Goal: Information Seeking & Learning: Learn about a topic

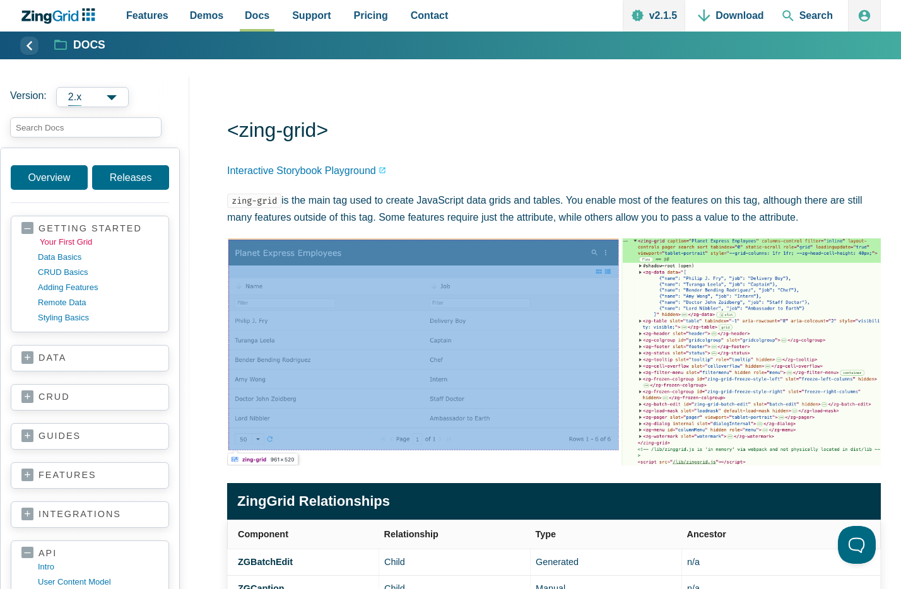
click at [68, 245] on link "your first grid" at bounding box center [100, 242] width 121 height 15
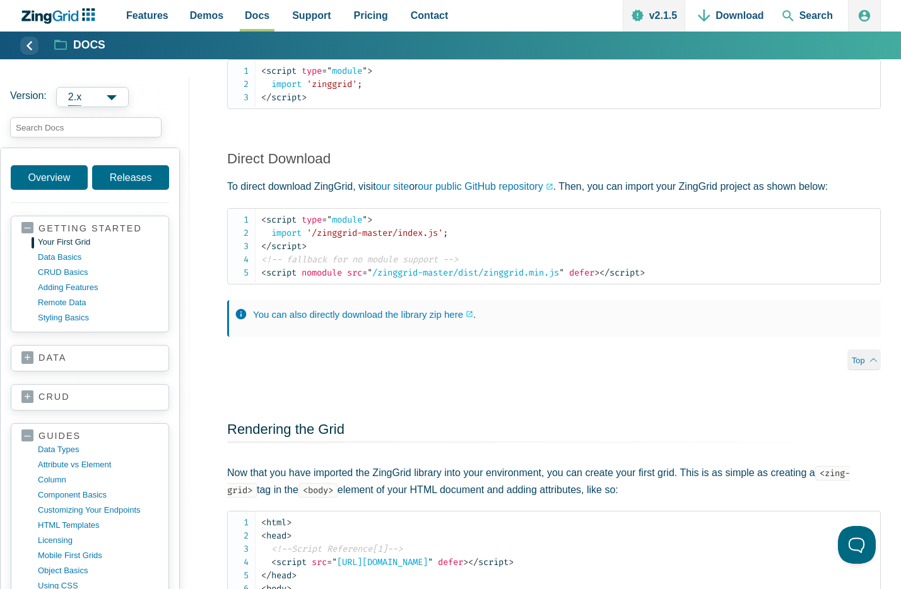
scroll to position [1343, 0]
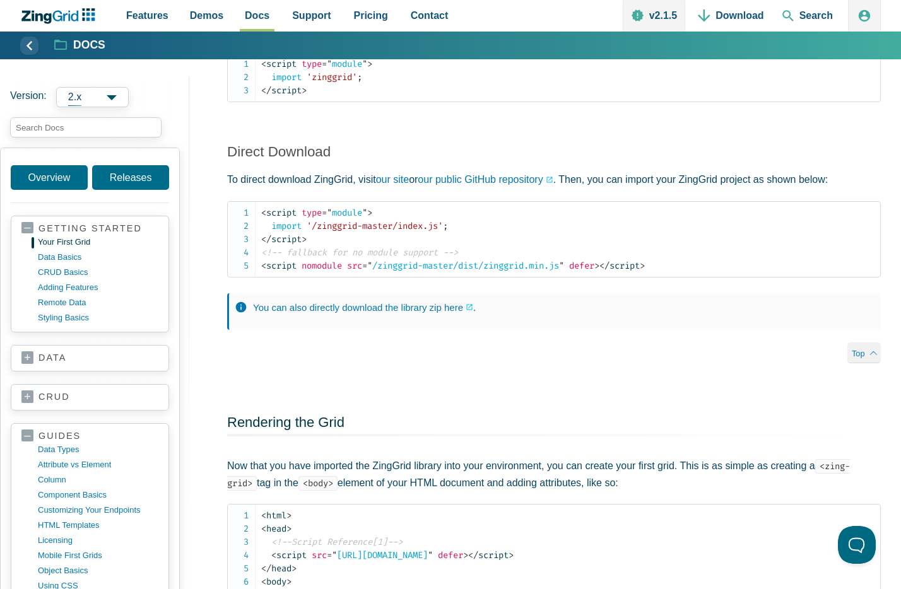
click at [114, 100] on span "2.x" at bounding box center [92, 97] width 73 height 20
click at [155, 95] on label "Version: 2.x 2.x 1.x" at bounding box center [94, 97] width 169 height 20
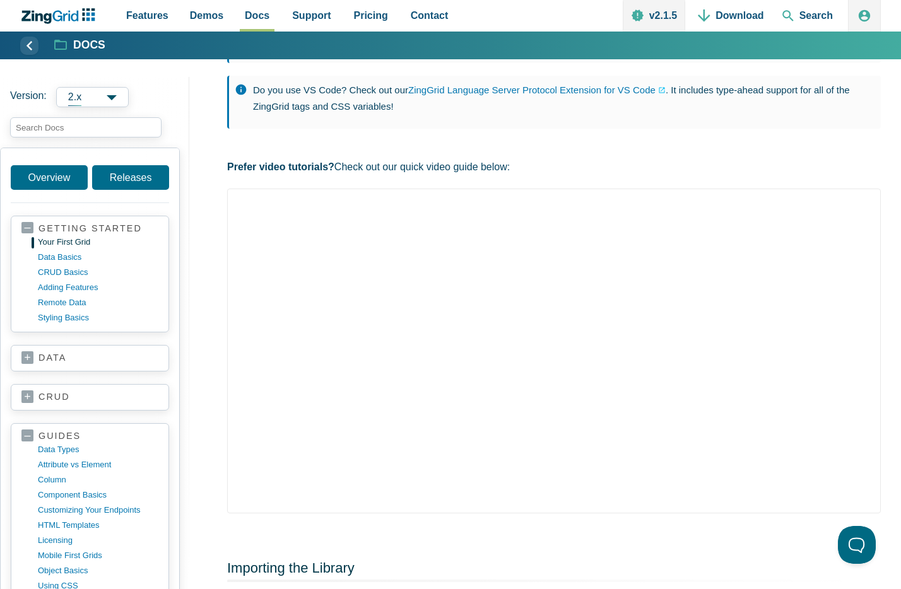
scroll to position [473, 0]
click at [26, 348] on section "data basics CSV dexie cloud firebase GraphQL HTML table MongoDB MySQL rest supa…" at bounding box center [90, 358] width 158 height 27
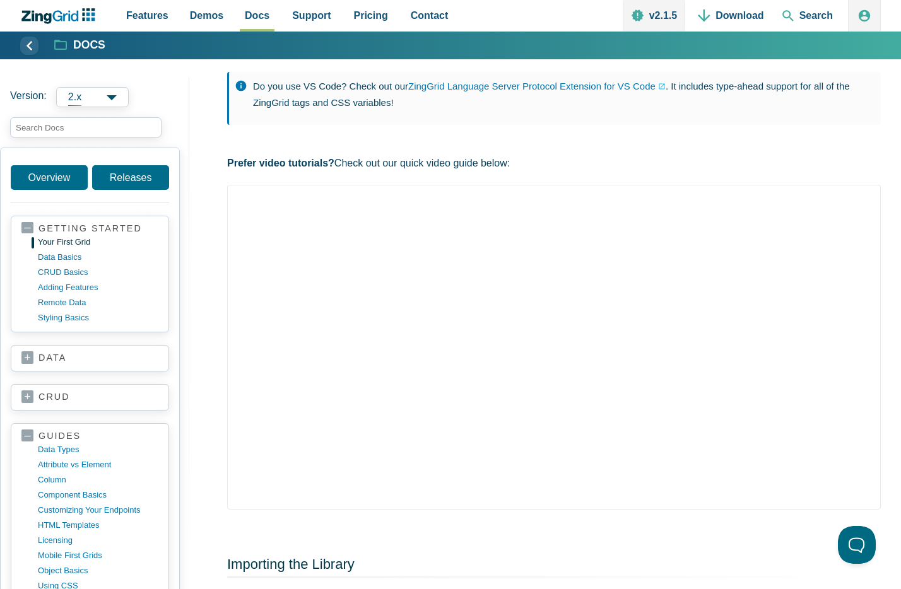
scroll to position [2, 0]
click at [25, 353] on link "data" at bounding box center [89, 356] width 137 height 13
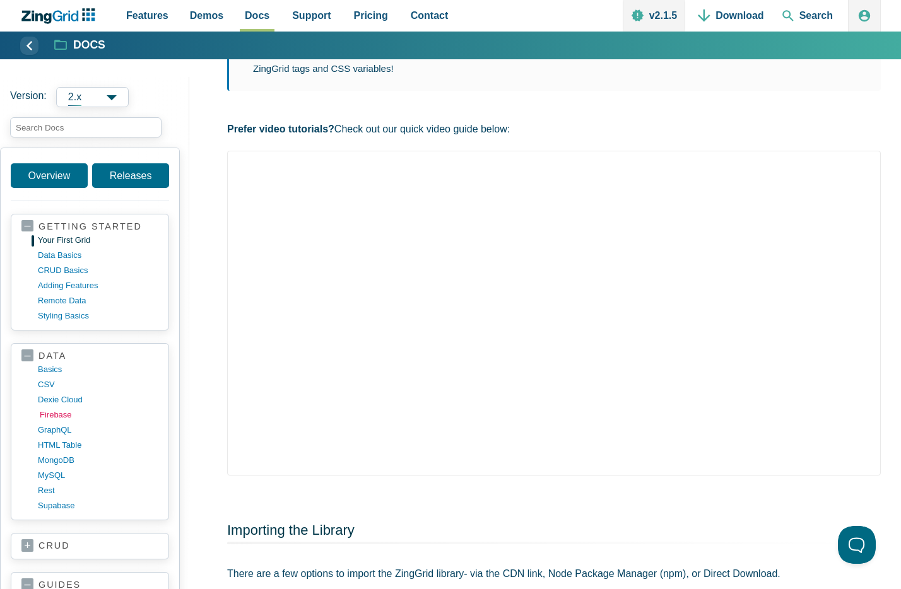
scroll to position [6, 0]
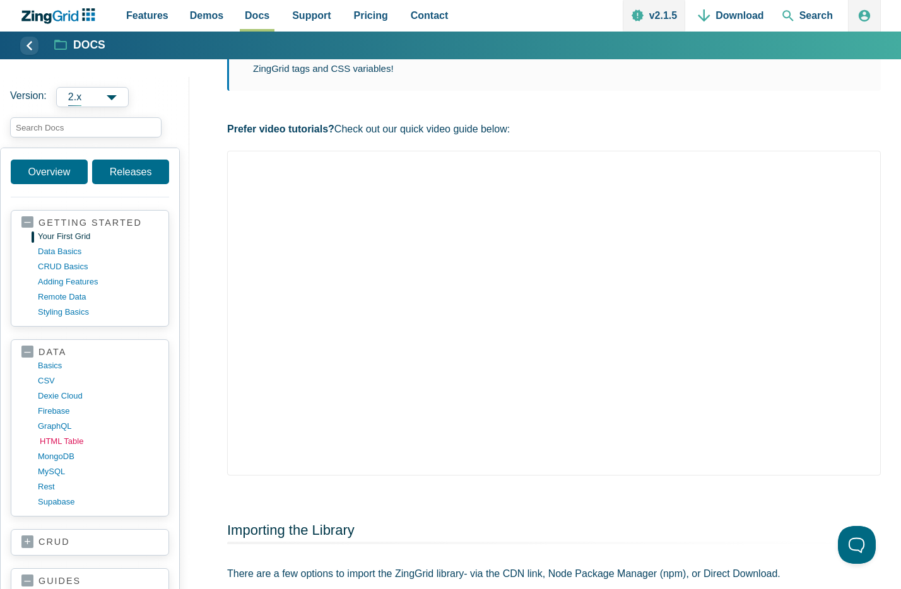
click at [80, 438] on link "HTML table" at bounding box center [100, 441] width 121 height 15
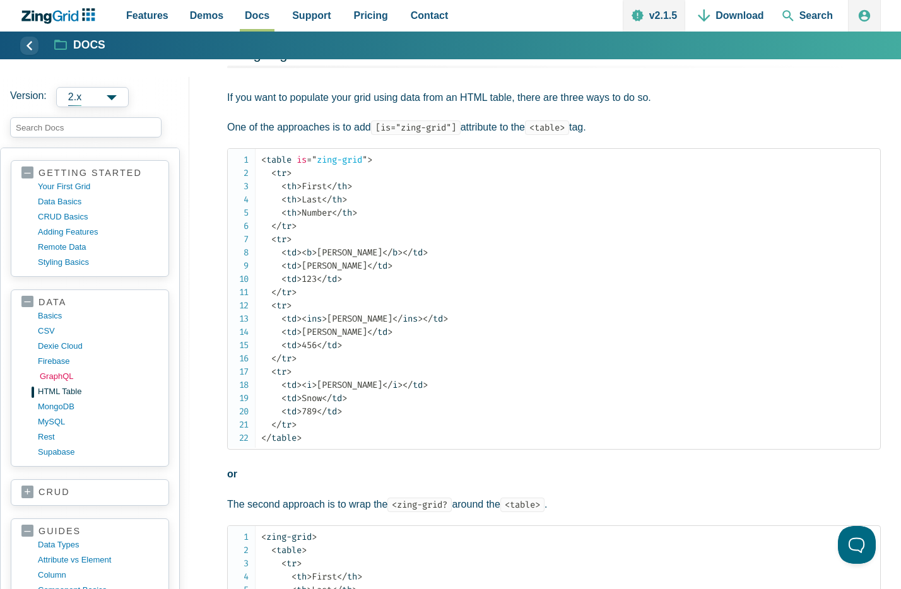
scroll to position [60, 0]
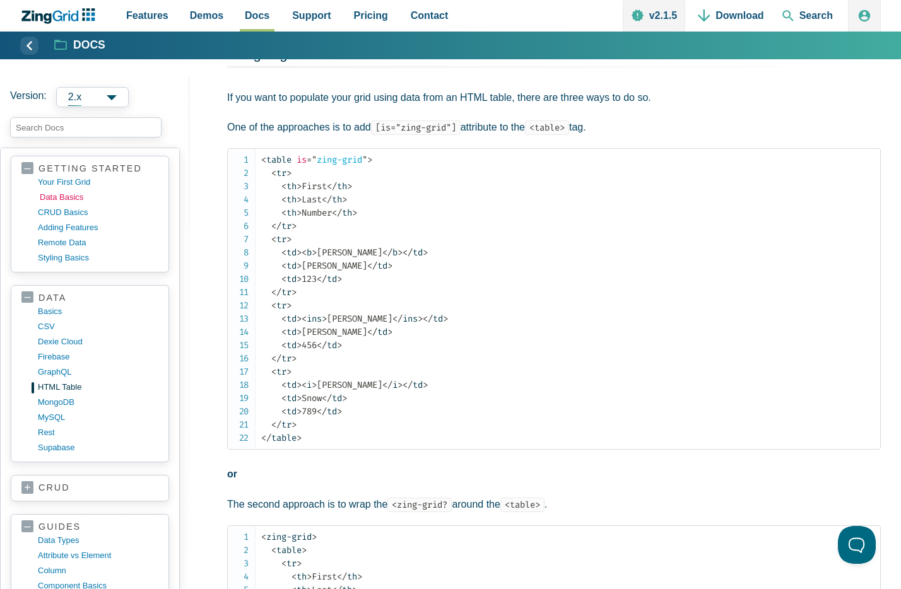
click at [65, 195] on link "data basics" at bounding box center [100, 197] width 121 height 15
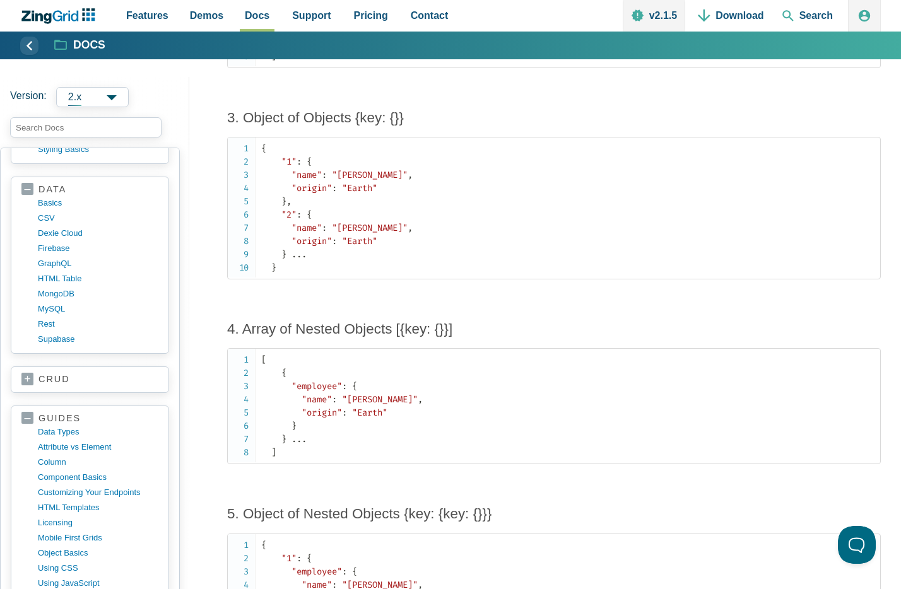
scroll to position [169, 0]
click at [49, 463] on link "column" at bounding box center [100, 461] width 121 height 15
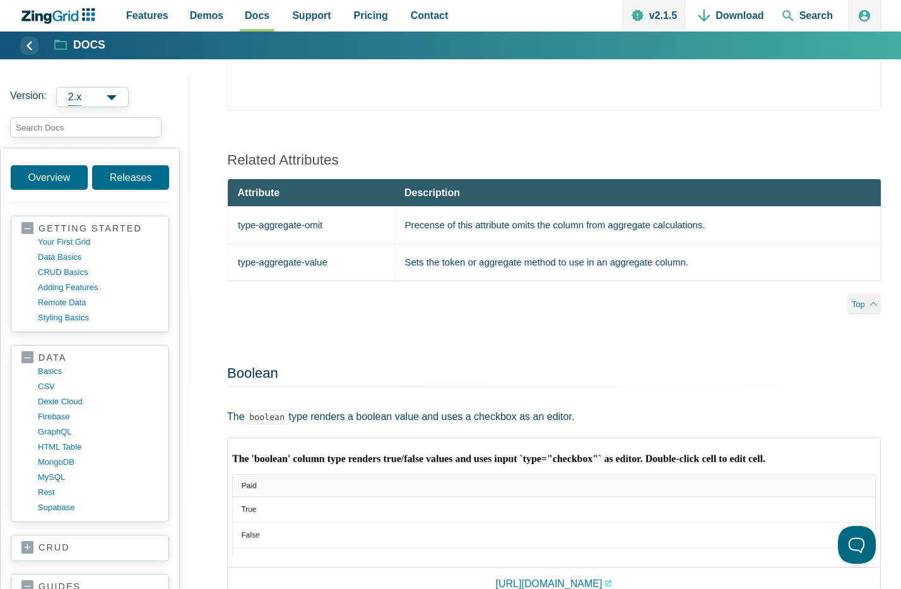
scroll to position [748, 0]
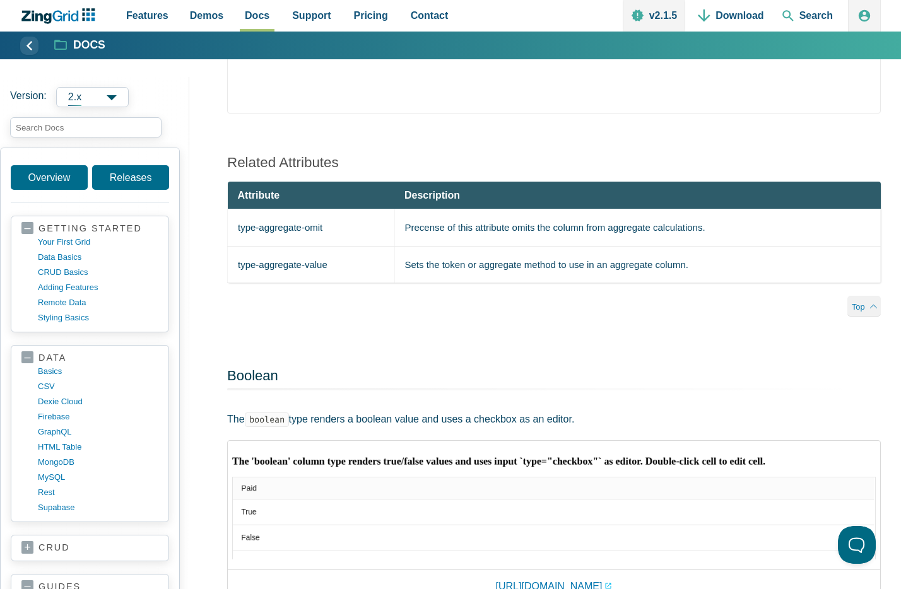
click at [28, 548] on link "crud" at bounding box center [89, 548] width 137 height 13
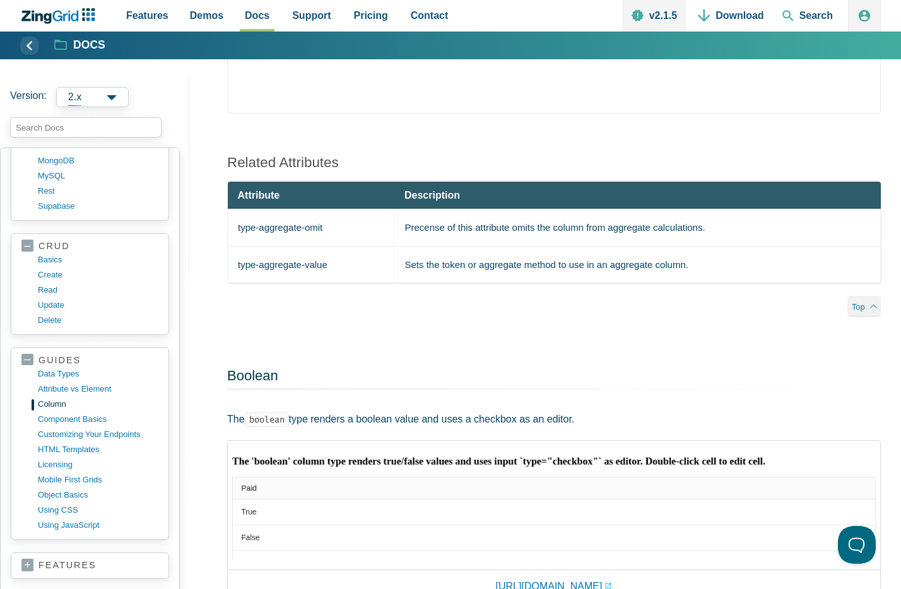
scroll to position [319, 0]
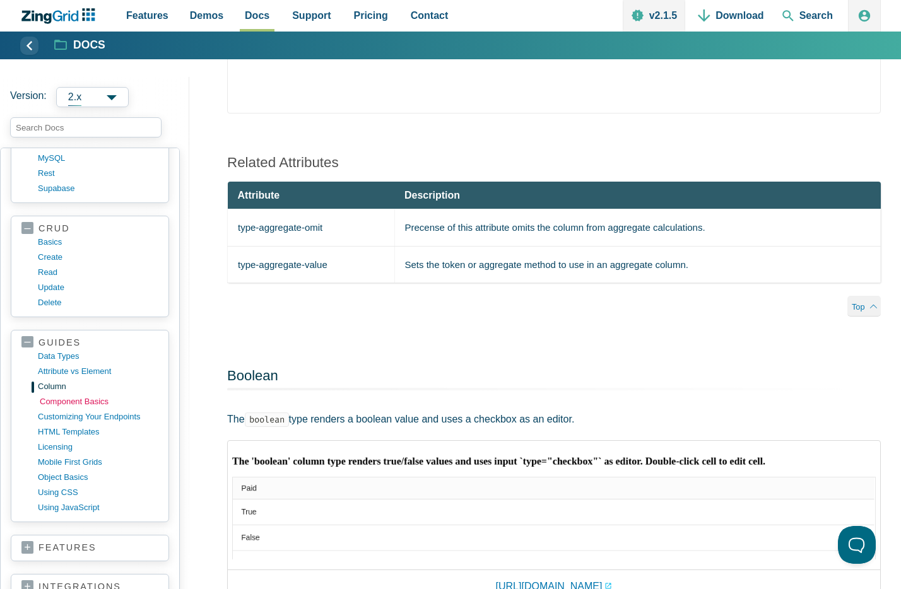
click at [81, 404] on link "component basics" at bounding box center [100, 401] width 121 height 15
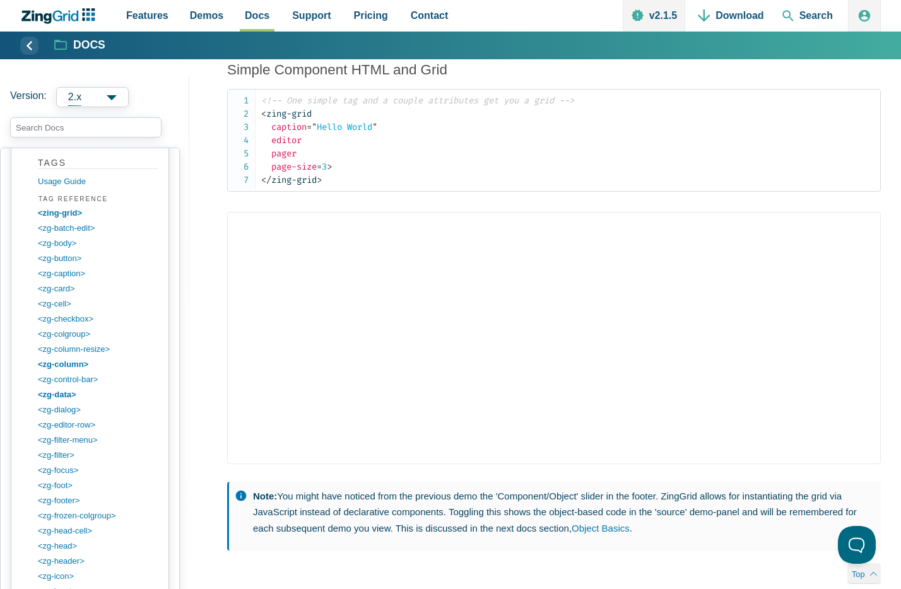
scroll to position [890, 0]
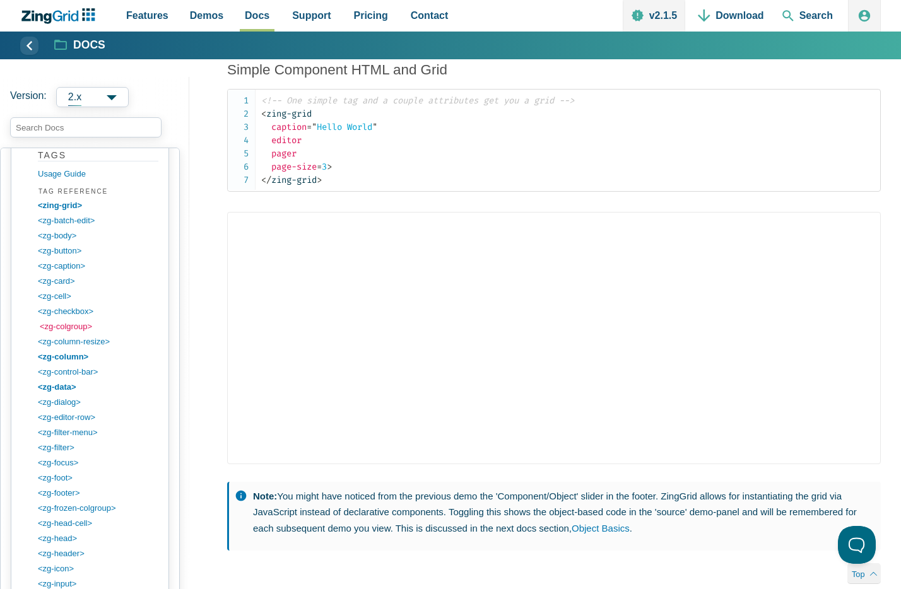
click at [72, 329] on link "<zg-colgroup>" at bounding box center [100, 326] width 121 height 15
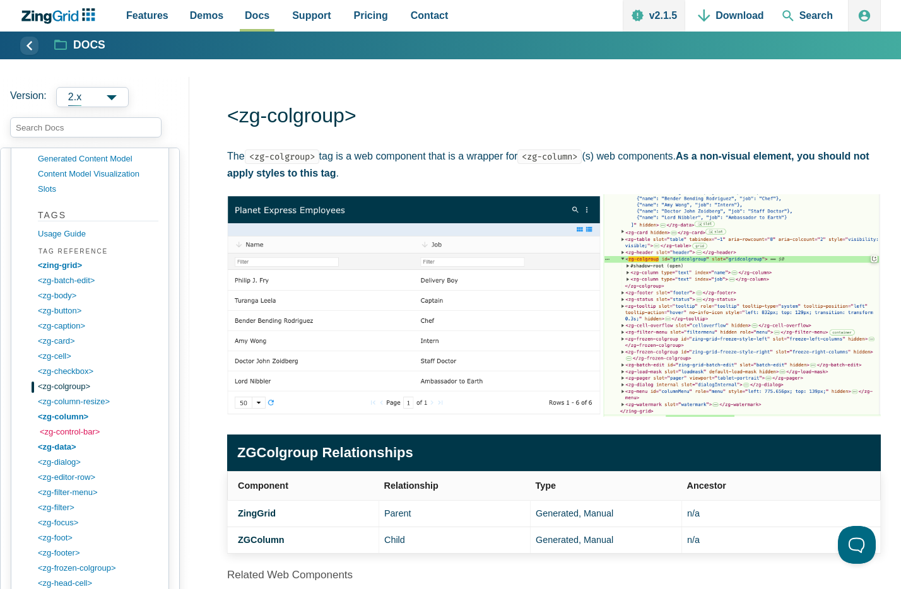
scroll to position [13, 0]
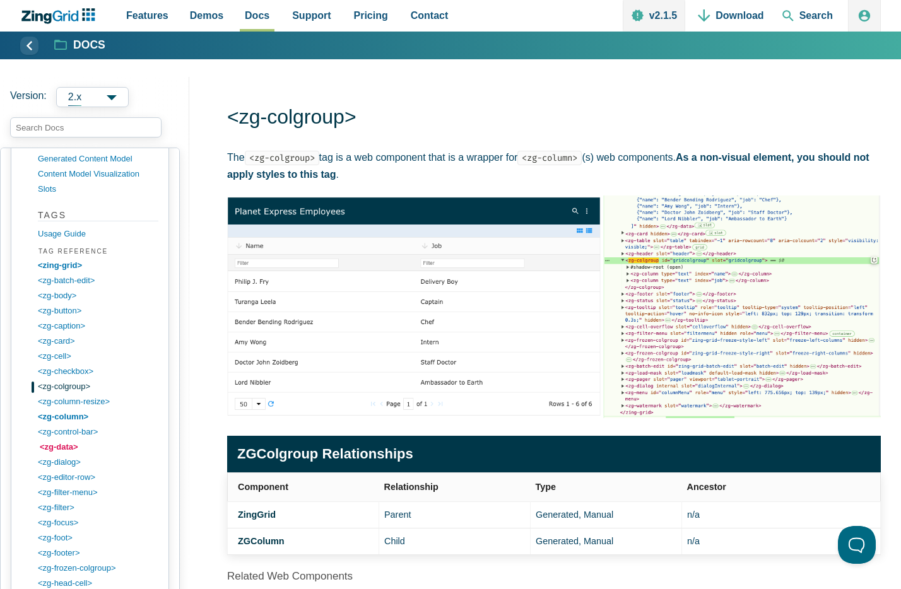
click at [68, 444] on link "<zg-data>" at bounding box center [100, 447] width 121 height 15
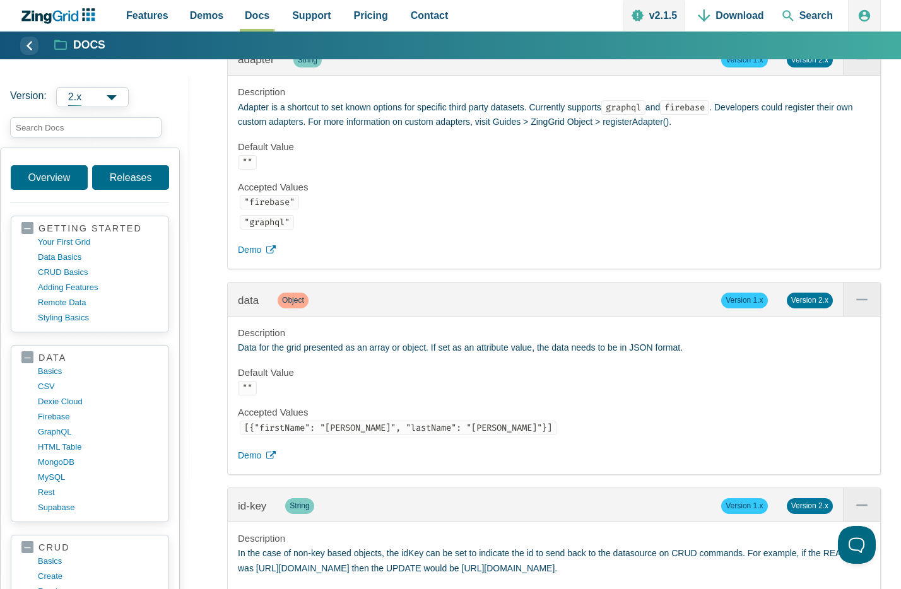
scroll to position [1822, 0]
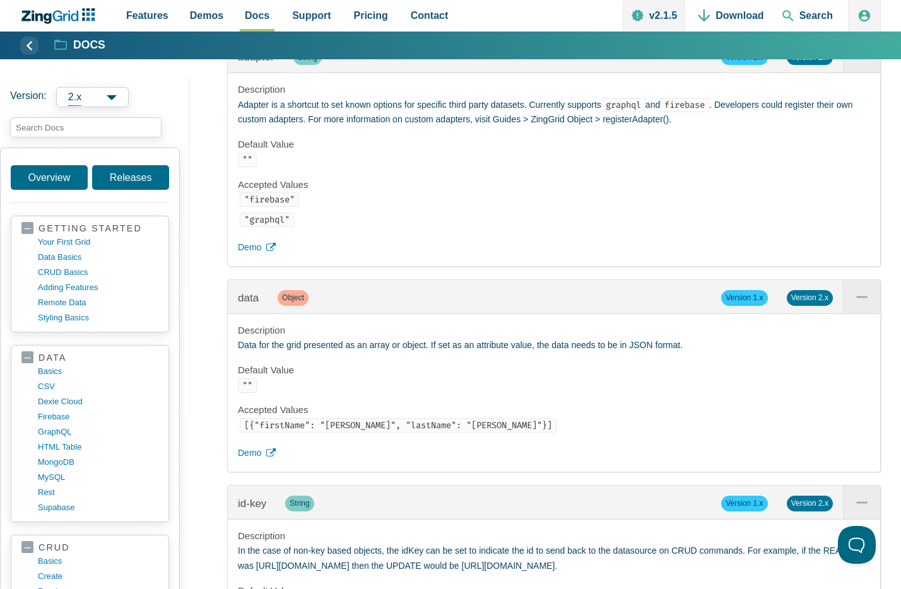
click at [514, 463] on div "Description Data for the grid presented as an array or object. If set as an att…" at bounding box center [554, 393] width 652 height 158
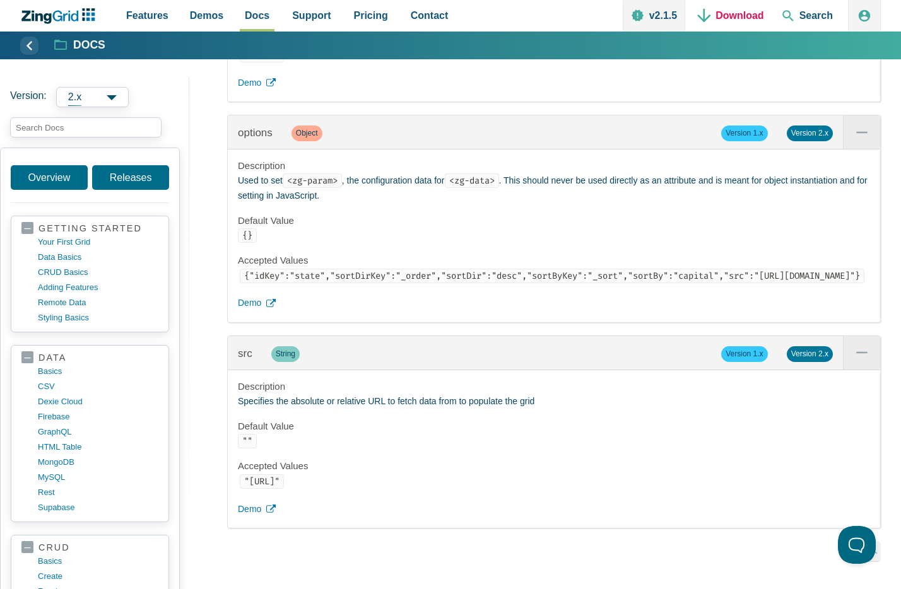
scroll to position [2421, 0]
